Goal: Check status: Check status

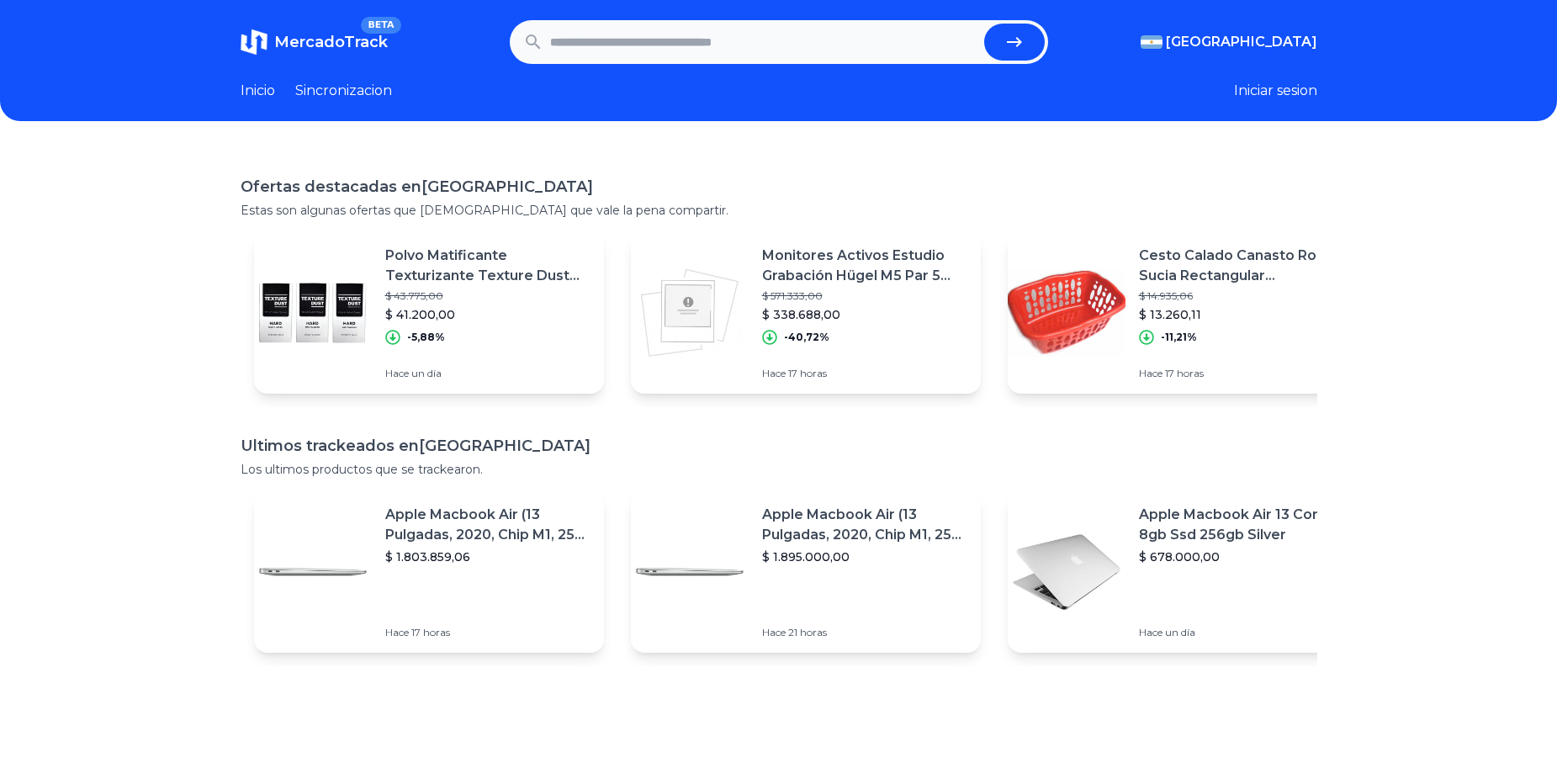
click at [706, 50] on input "text" at bounding box center [763, 42] width 427 height 37
click at [673, 47] on input "text" at bounding box center [763, 42] width 427 height 37
click at [746, 43] on input "text" at bounding box center [763, 42] width 427 height 37
click at [788, 33] on input "text" at bounding box center [763, 42] width 427 height 37
paste input "**********"
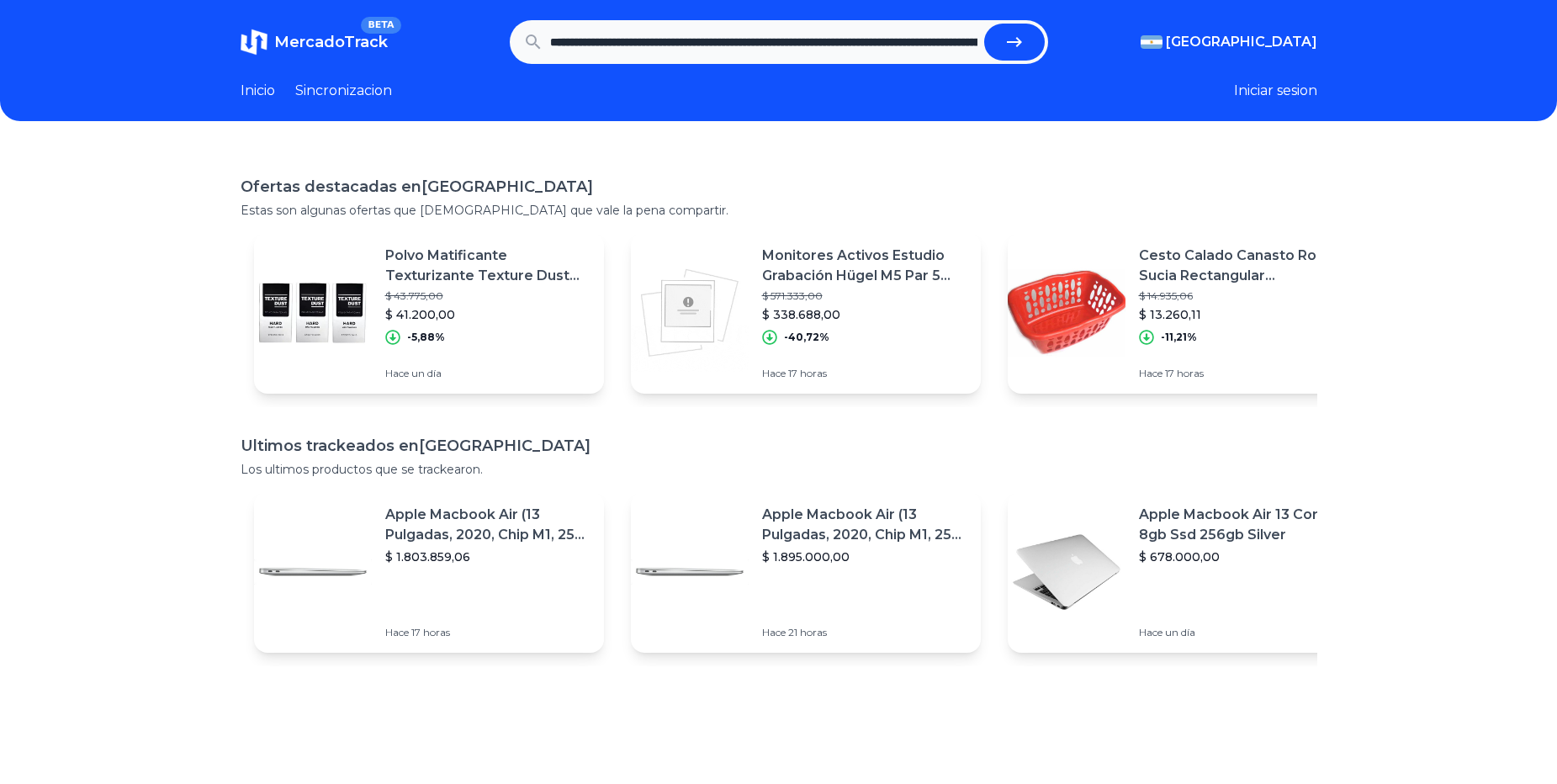
scroll to position [0, 681]
click at [984, 24] on button "submit" at bounding box center [1015, 42] width 61 height 37
type input "**********"
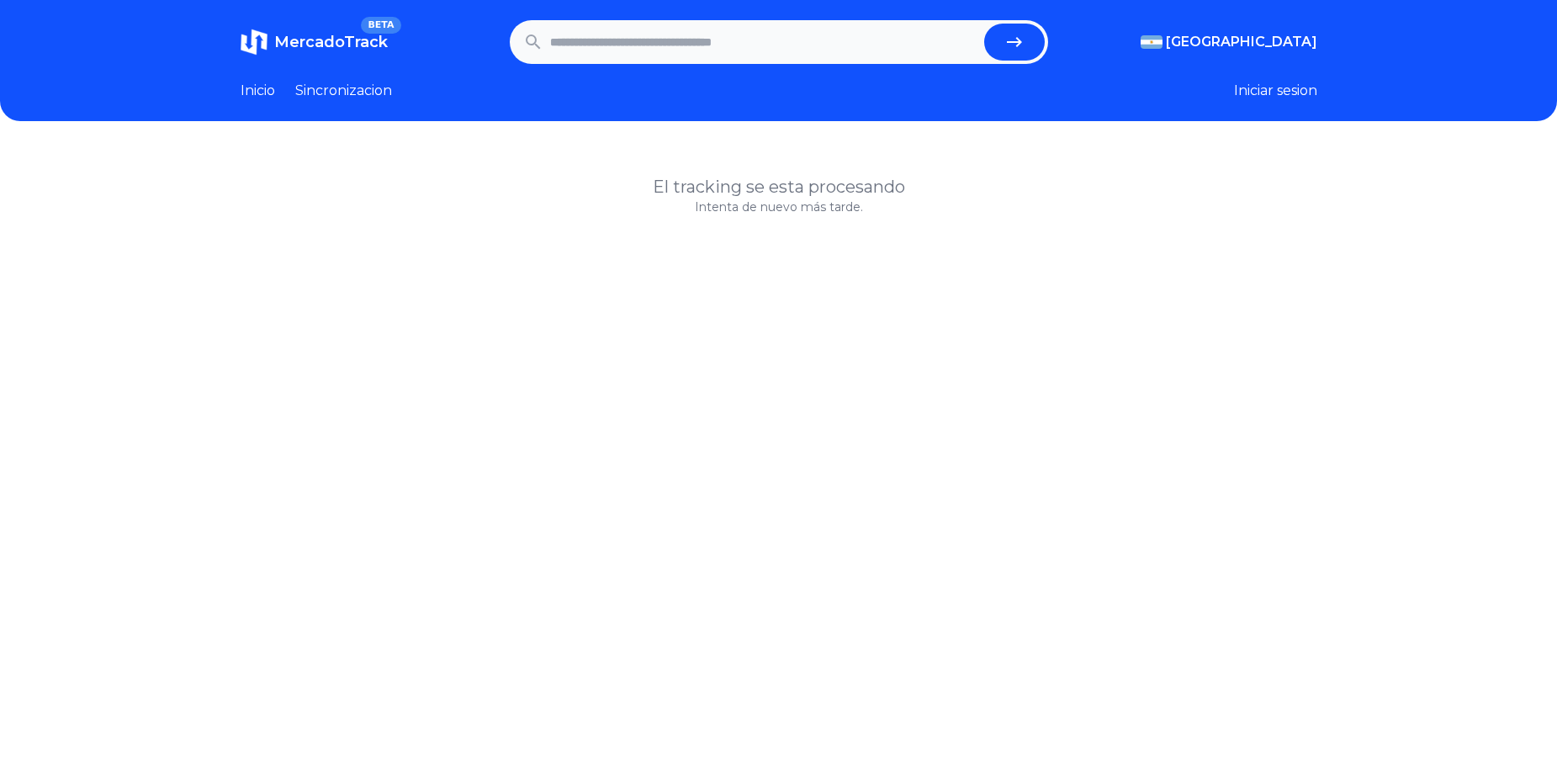
click at [1275, 93] on button "Iniciar sesion" at bounding box center [1276, 90] width 83 height 20
click at [256, 93] on link "Inicio" at bounding box center [257, 90] width 35 height 20
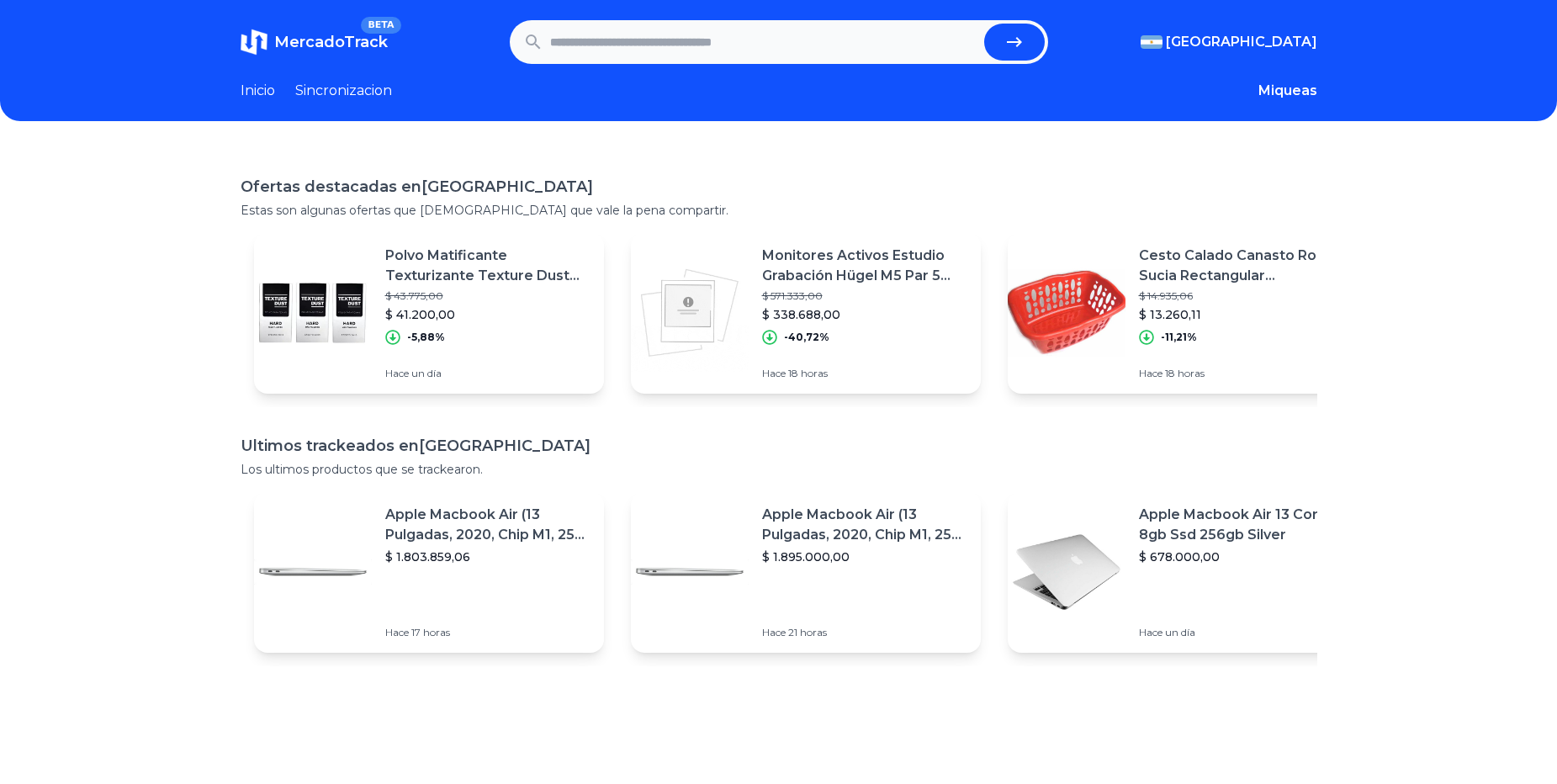
click at [366, 96] on link "Sincronizacion" at bounding box center [344, 90] width 96 height 20
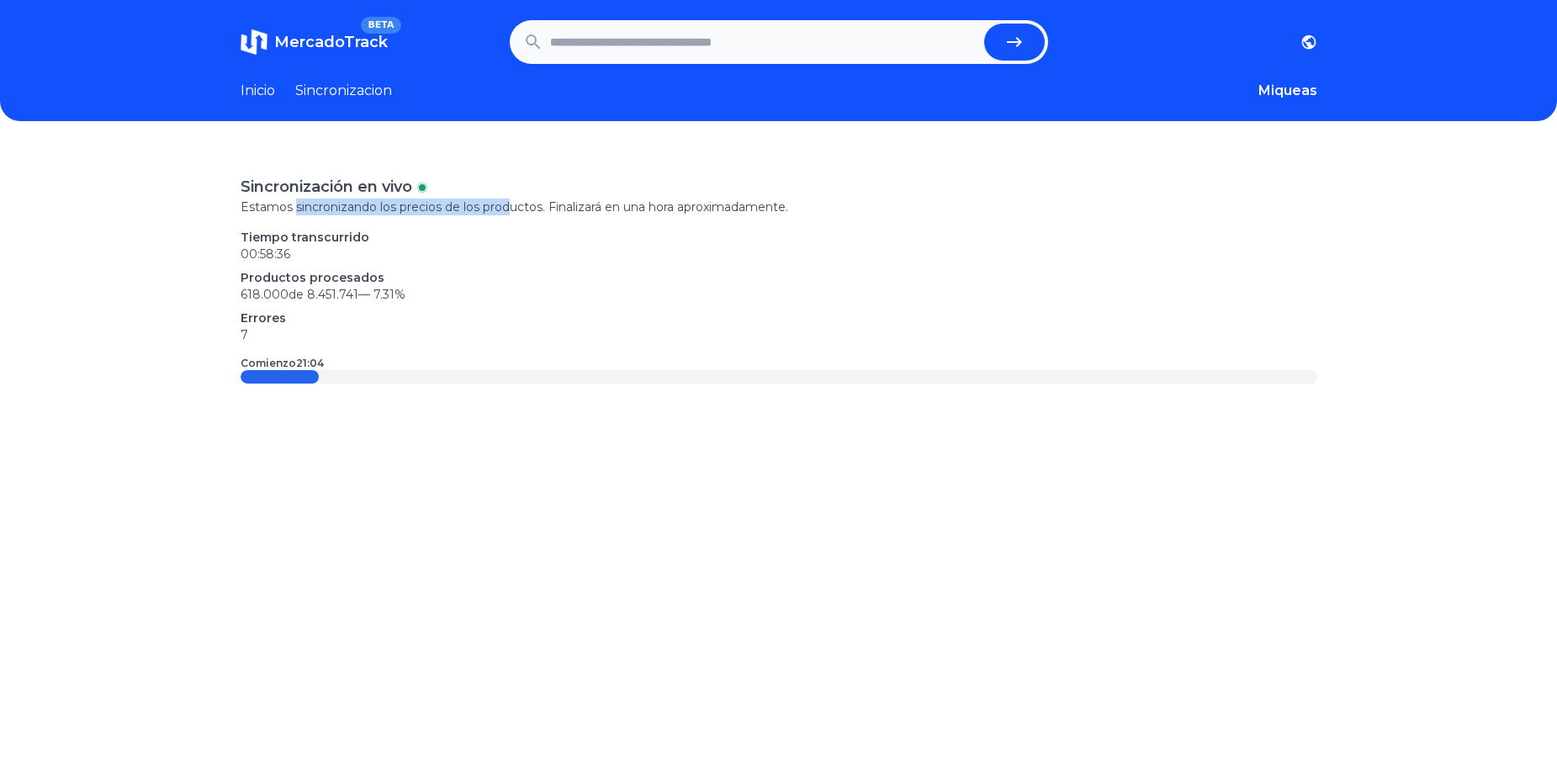
drag, startPoint x: 327, startPoint y: 210, endPoint x: 555, endPoint y: 212, distance: 228.0
click at [555, 212] on p "Estamos sincronizando los precios de los productos. Finalizará en una hora apro…" at bounding box center [778, 207] width 1077 height 17
click at [633, 218] on div "Sincronización en vivo Estamos sincronizando los precios de los productos. Fina…" at bounding box center [778, 279] width 1077 height 209
drag, startPoint x: 541, startPoint y: 211, endPoint x: 778, endPoint y: 209, distance: 237.0
click at [778, 209] on p "Estamos sincronizando los precios de los productos. Finalizará en una hora apro…" at bounding box center [778, 207] width 1077 height 17
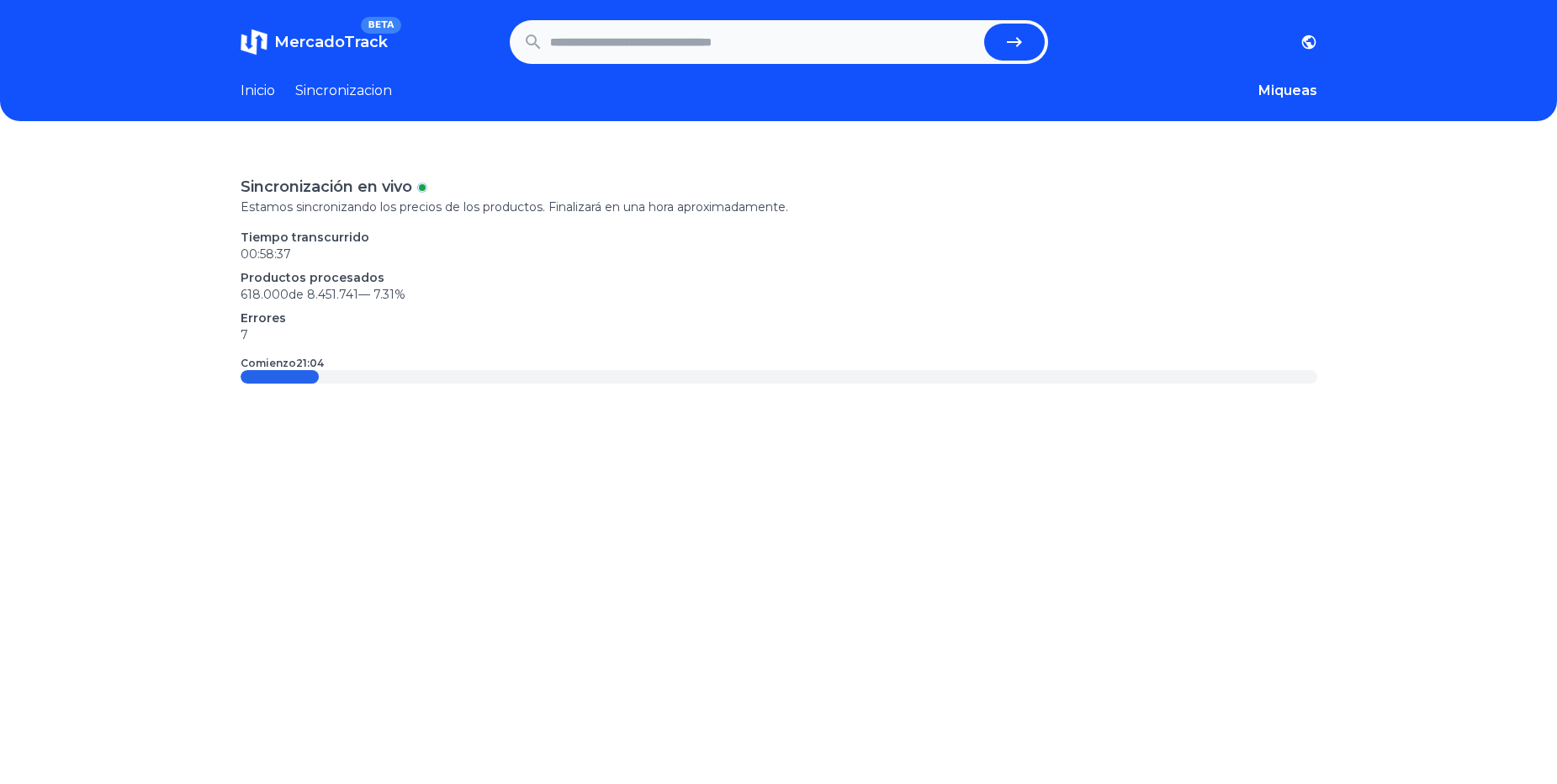
click at [824, 219] on div "Sincronización en vivo Estamos sincronizando los precios de los productos. Fina…" at bounding box center [778, 279] width 1077 height 209
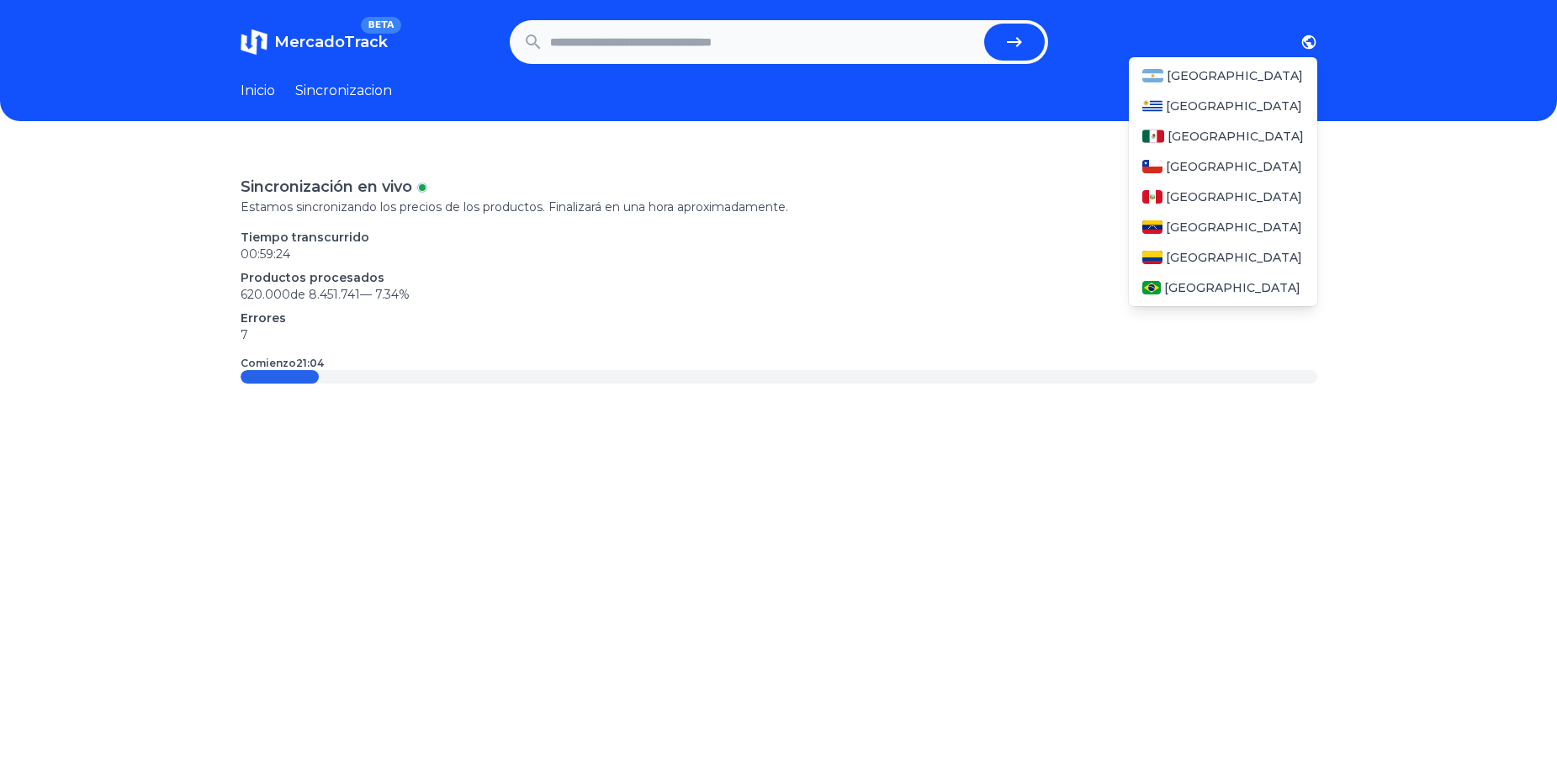
click at [1313, 42] on icon "button" at bounding box center [1308, 42] width 14 height 14
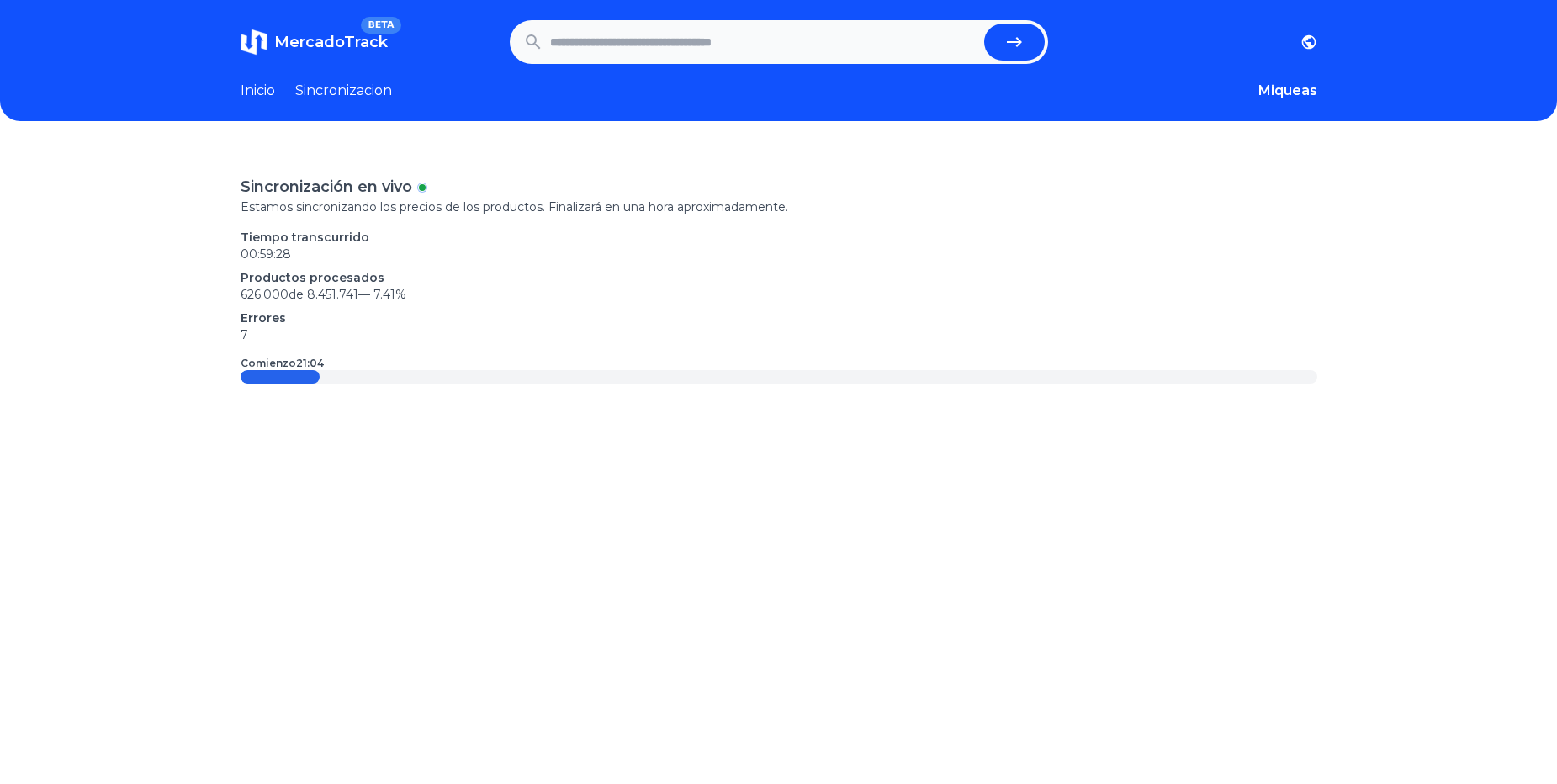
click at [258, 87] on link "Inicio" at bounding box center [257, 90] width 35 height 20
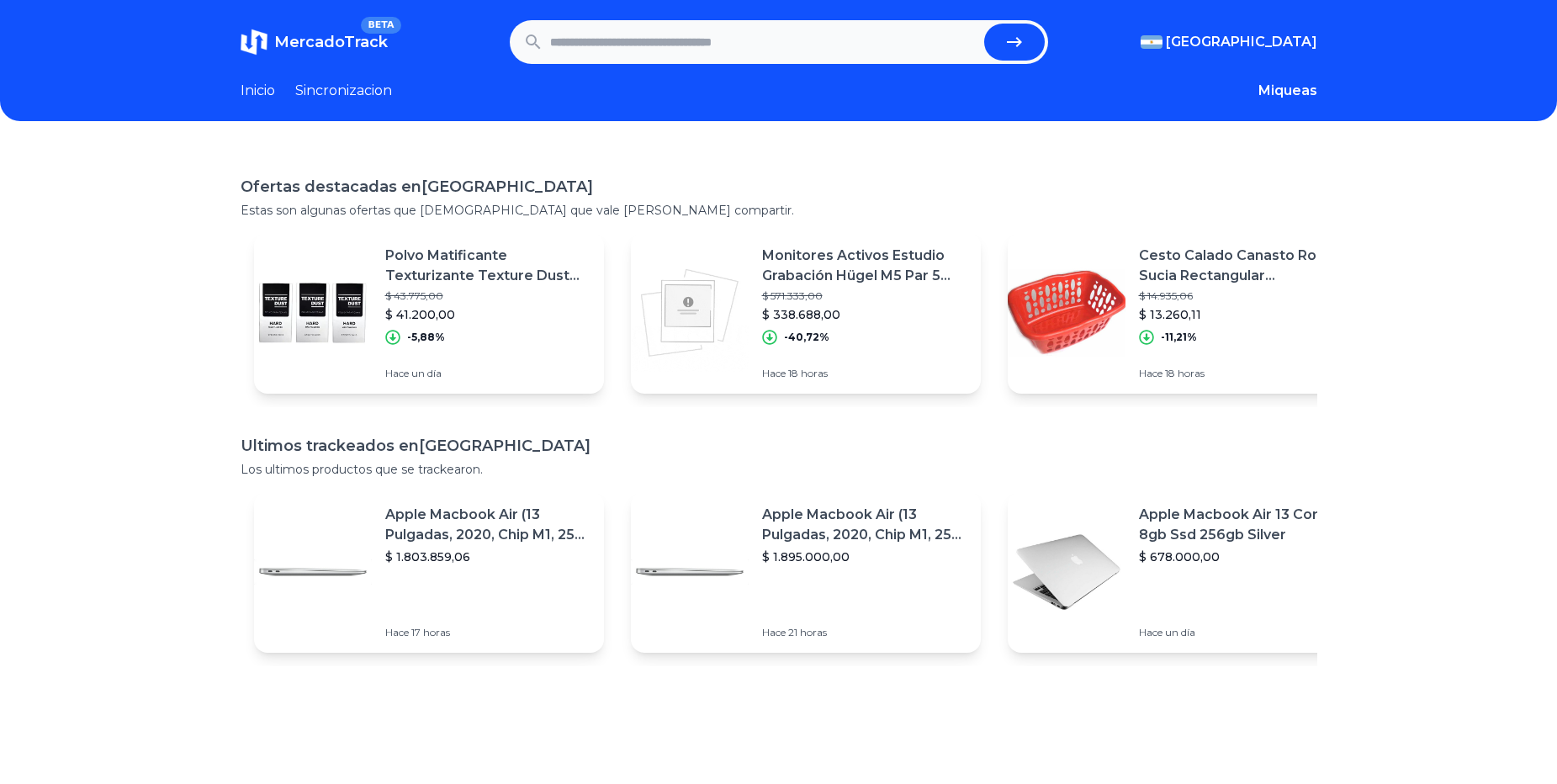
click at [359, 89] on link "Sincronizacion" at bounding box center [344, 90] width 96 height 20
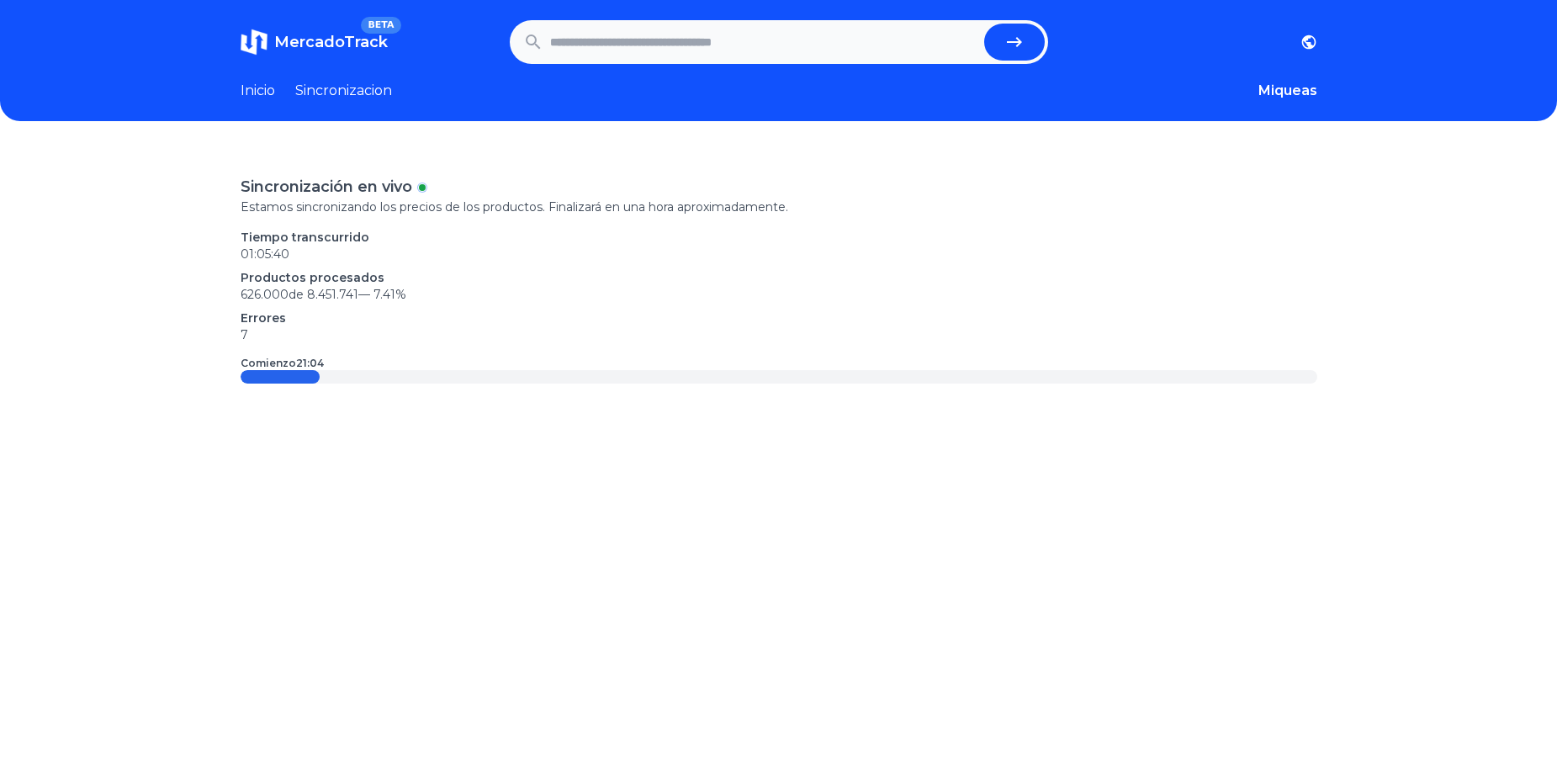
click at [482, 517] on div "Sincronización en vivo Estamos sincronizando los precios de los productos. Fina…" at bounding box center [778, 540] width 1557 height 784
click at [630, 30] on input "text" at bounding box center [763, 42] width 427 height 37
paste input "**********"
click at [984, 24] on button "submit" at bounding box center [1015, 42] width 61 height 37
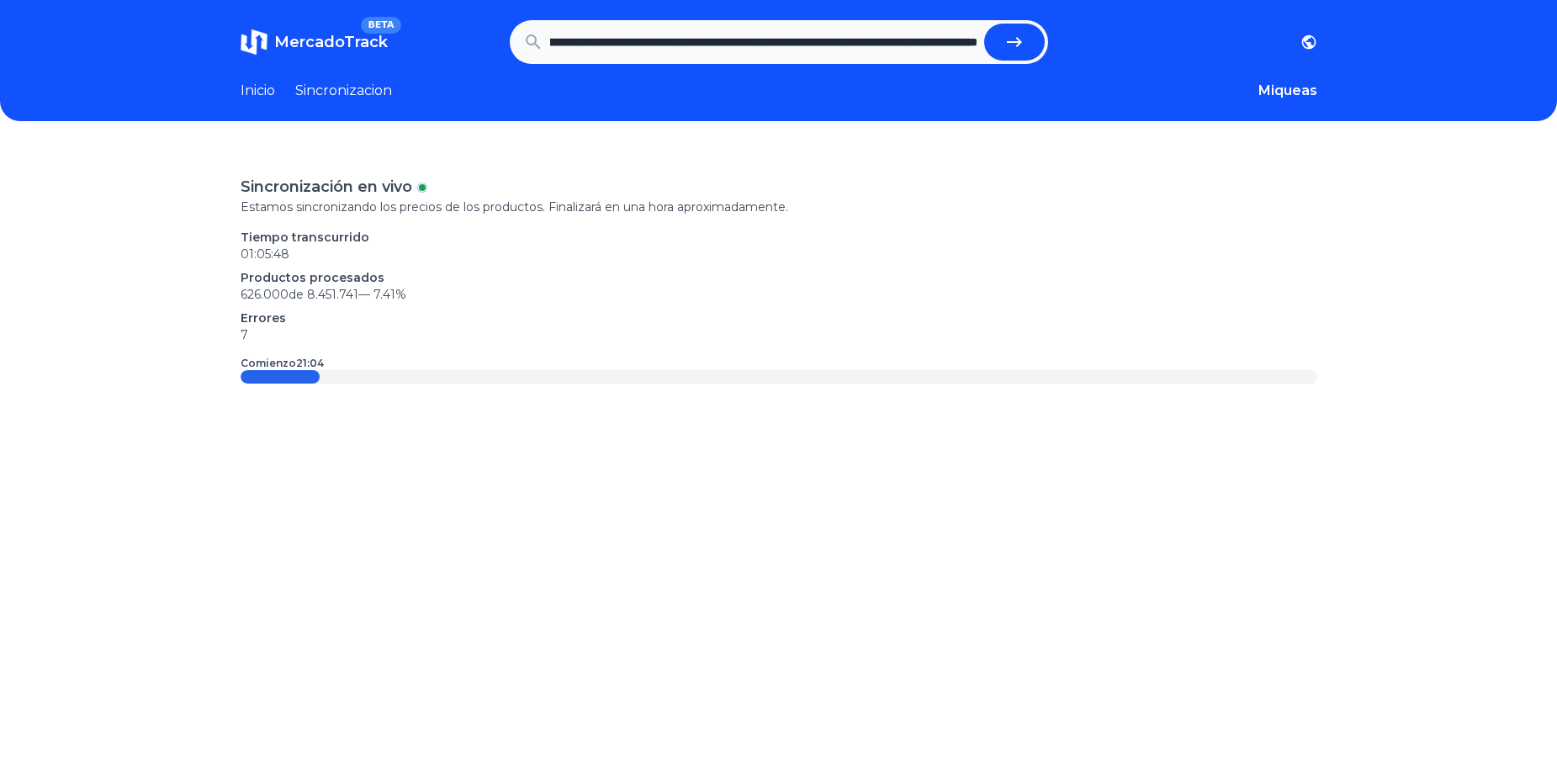
type input "**********"
